Goal: Task Accomplishment & Management: Use online tool/utility

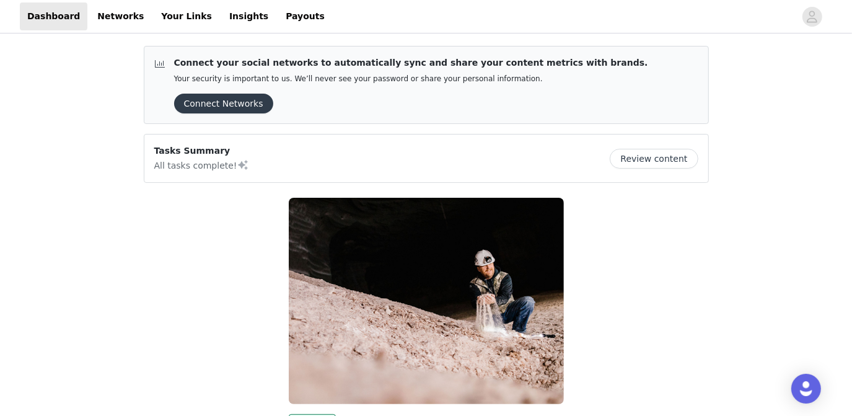
scroll to position [185, 0]
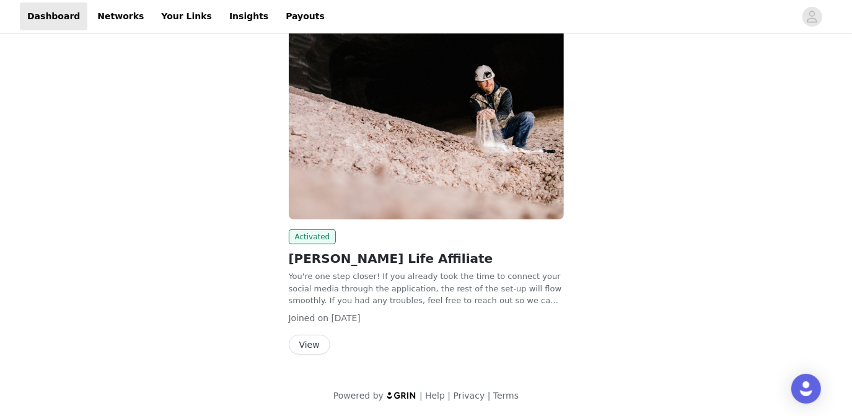
click at [314, 341] on button "View" at bounding box center [310, 345] width 42 height 20
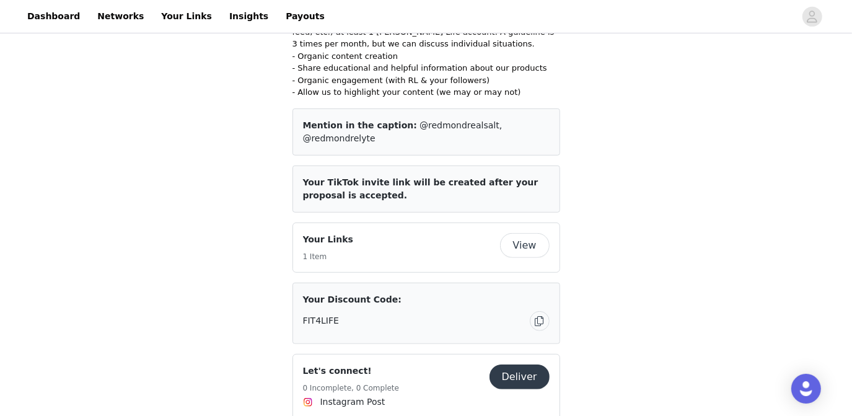
scroll to position [489, 0]
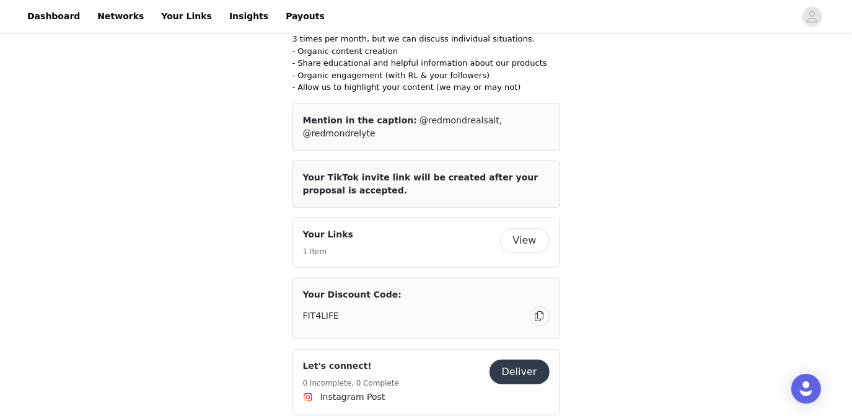
click at [519, 359] on button "Deliver" at bounding box center [520, 371] width 60 height 25
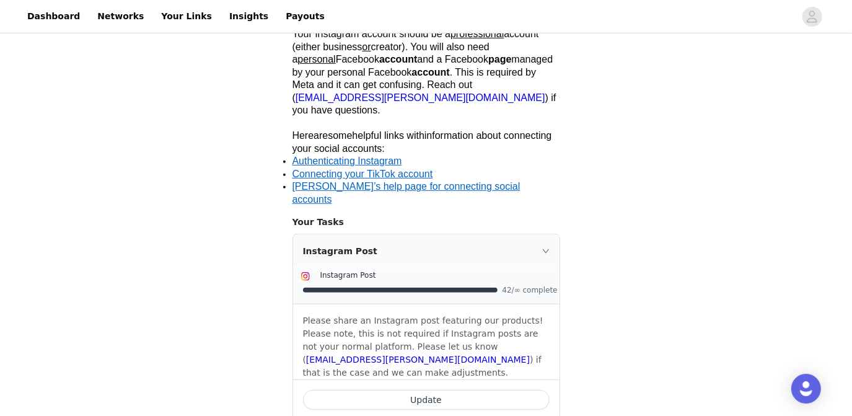
scroll to position [385, 0]
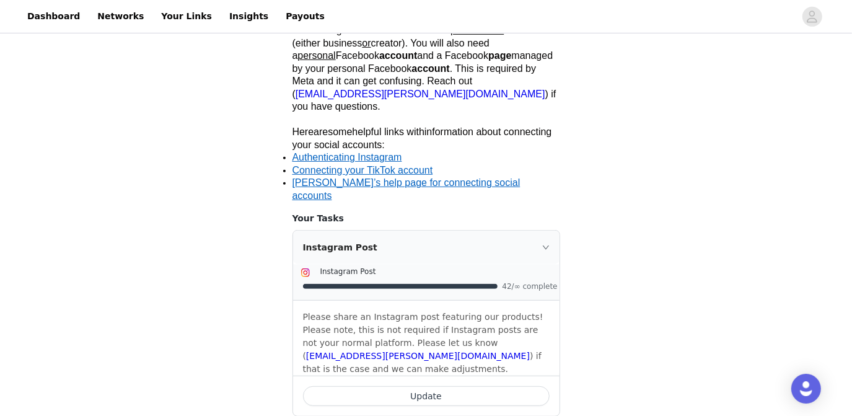
click at [454, 386] on button "Update" at bounding box center [426, 396] width 247 height 20
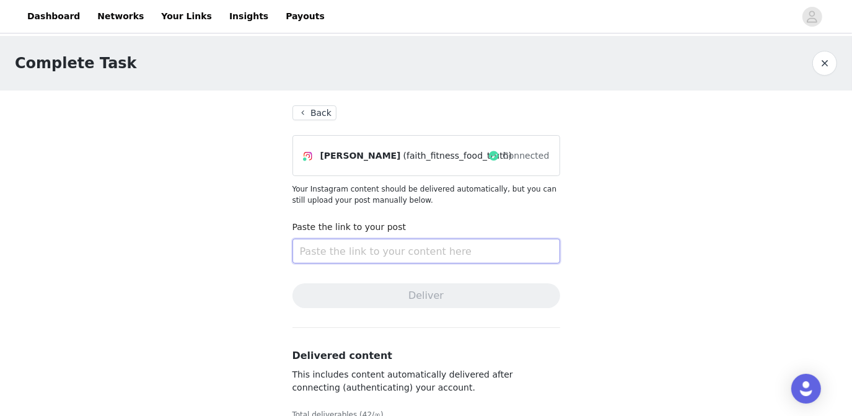
paste input "[URL][DOMAIN_NAME]"
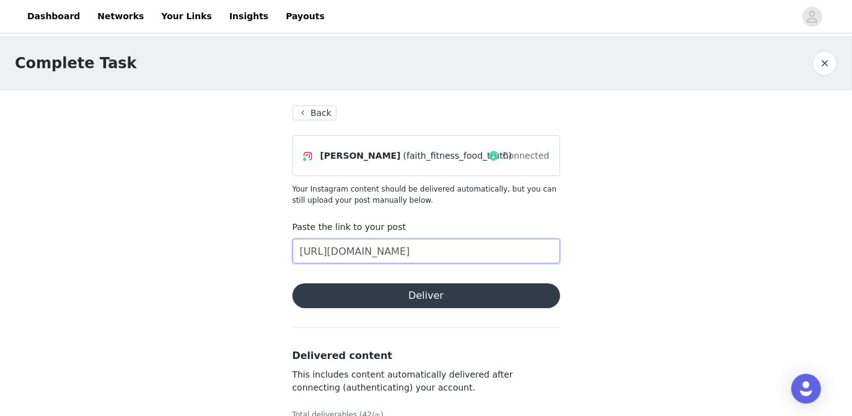
type input "[URL][DOMAIN_NAME]"
click at [444, 296] on button "Deliver" at bounding box center [426, 295] width 268 height 25
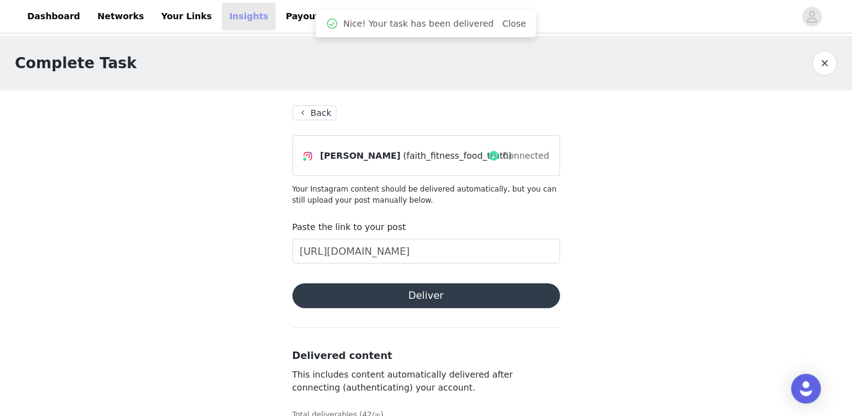
click at [222, 14] on link "Insights" at bounding box center [249, 16] width 54 height 28
